Goal: Navigation & Orientation: Find specific page/section

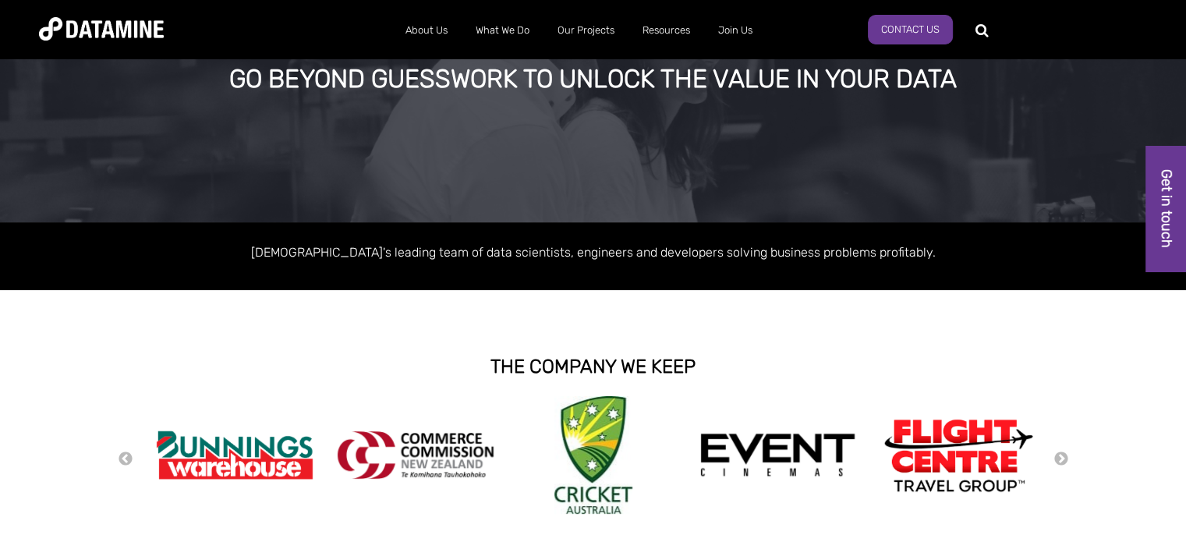
scroll to position [156, 0]
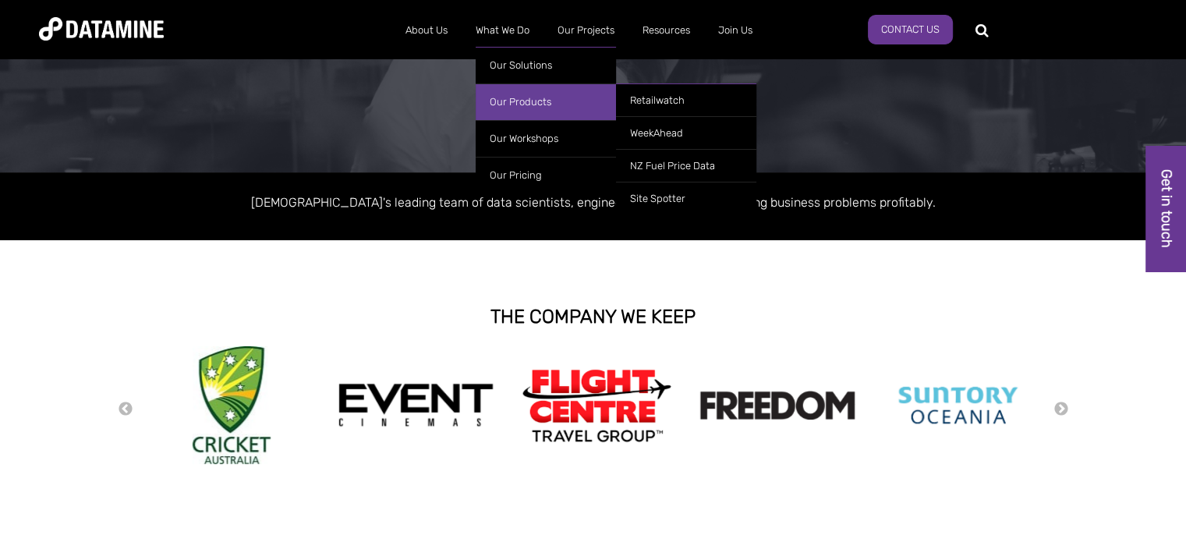
click at [500, 96] on link "Our Products" at bounding box center [546, 101] width 140 height 37
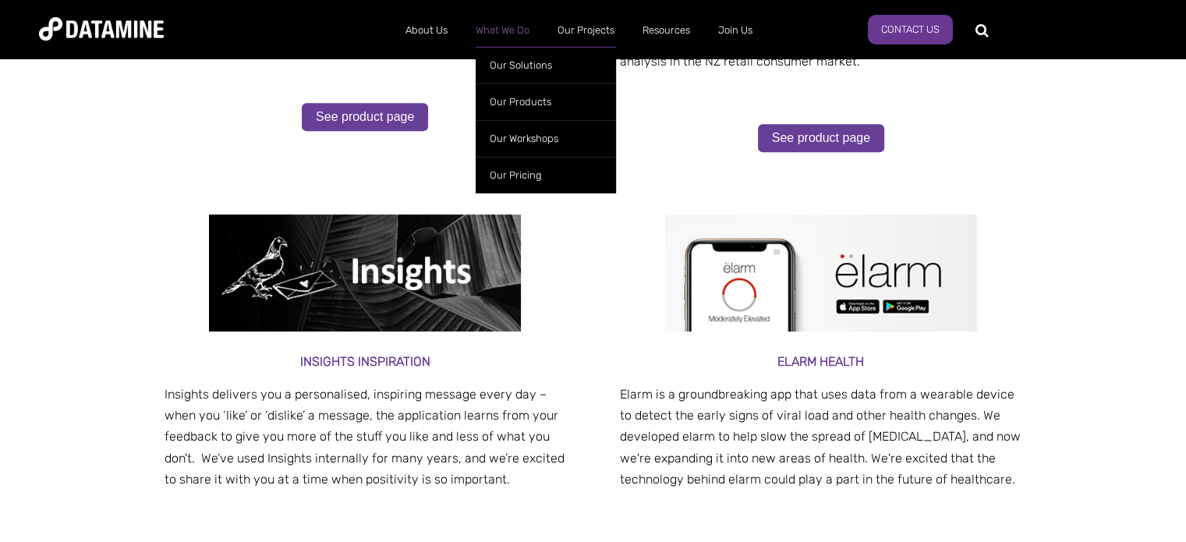
scroll to position [573, 0]
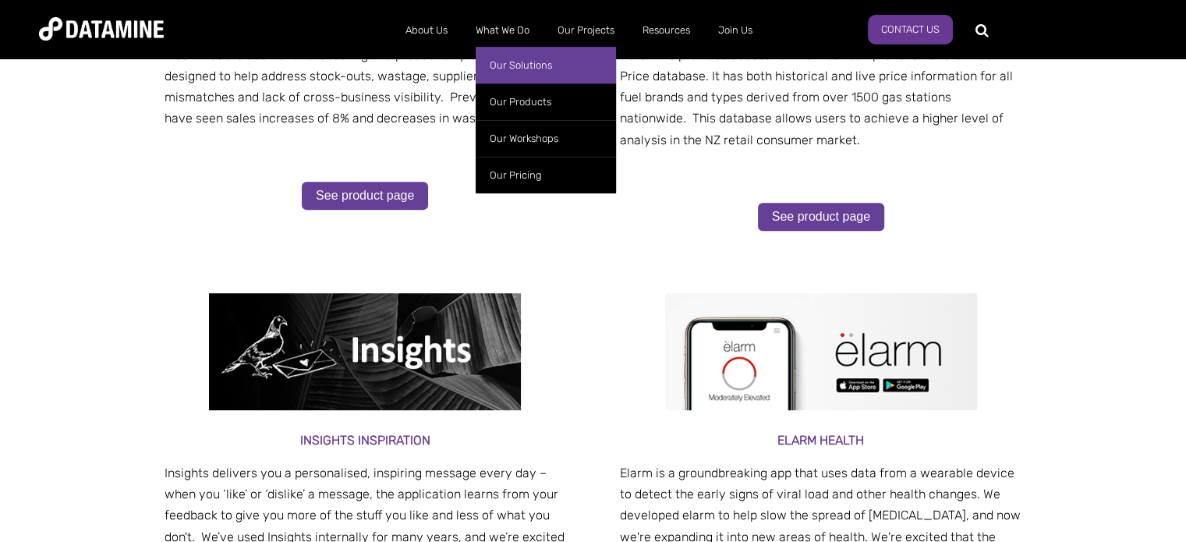
click at [497, 65] on link "Our Solutions" at bounding box center [546, 65] width 140 height 37
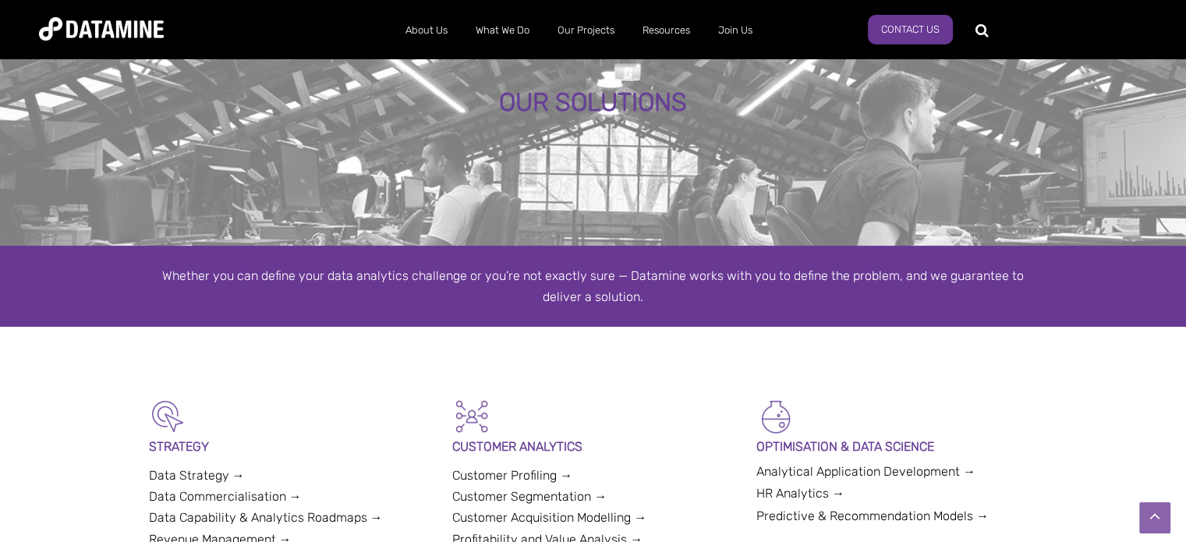
scroll to position [78, 0]
